Goal: Navigation & Orientation: Find specific page/section

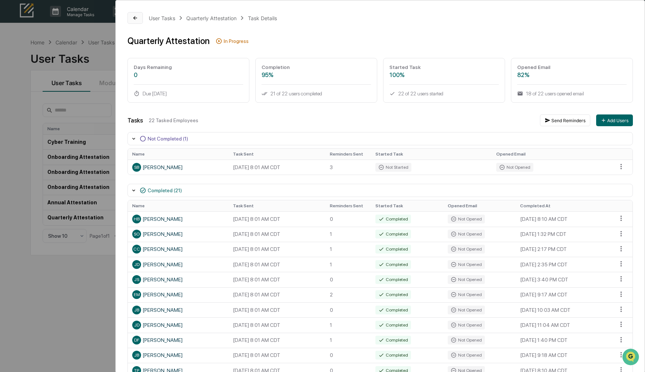
click at [138, 17] on button at bounding box center [134, 18] width 15 height 12
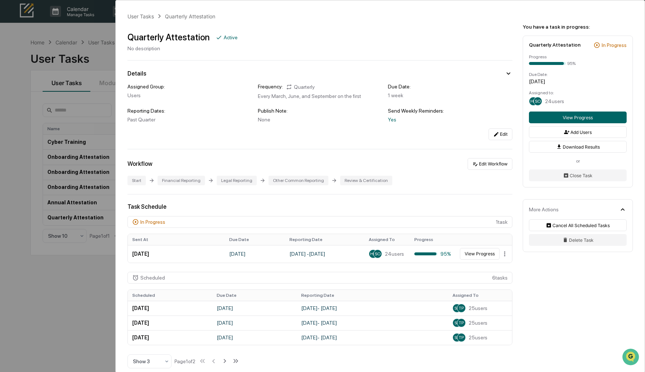
click at [84, 55] on div "User Tasks Quarterly Attestation Quarterly Attestation Active No description De…" at bounding box center [322, 186] width 645 height 372
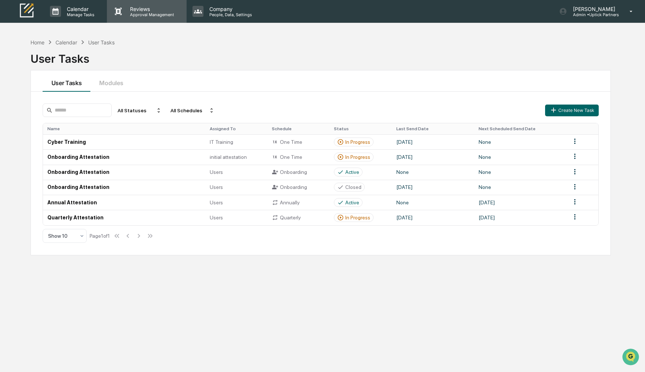
click at [155, 17] on p "Approval Management" at bounding box center [151, 14] width 54 height 5
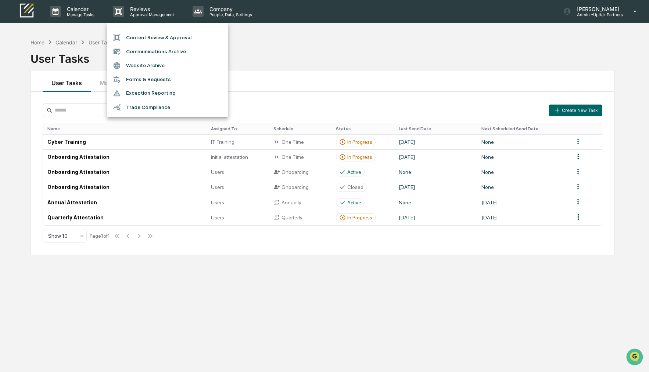
click at [144, 78] on li "Forms & Requests" at bounding box center [167, 80] width 121 height 14
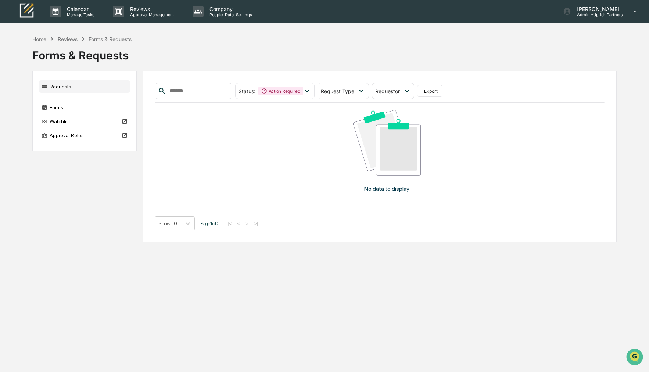
click at [63, 40] on div "Reviews" at bounding box center [68, 39] width 20 height 6
click at [59, 38] on div "Reviews" at bounding box center [68, 39] width 20 height 6
click at [37, 39] on div "Home" at bounding box center [39, 39] width 14 height 6
